Goal: Information Seeking & Learning: Learn about a topic

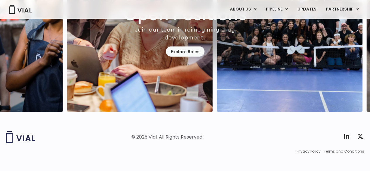
scroll to position [1769, 0]
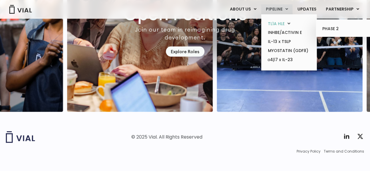
click at [280, 21] on link "TL1A HLE" at bounding box center [288, 23] width 51 height 9
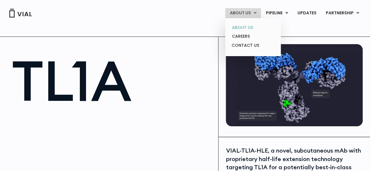
click at [250, 27] on link "ABOUT US" at bounding box center [252, 27] width 51 height 9
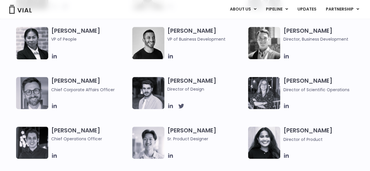
scroll to position [354, 0]
